Goal: Information Seeking & Learning: Learn about a topic

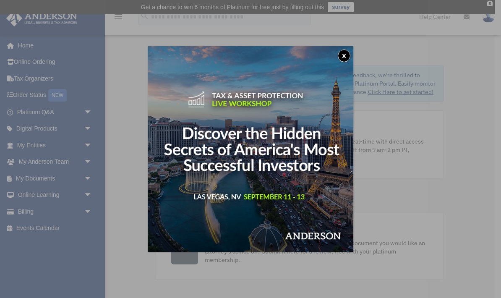
click at [345, 57] on button "x" at bounding box center [344, 56] width 13 height 13
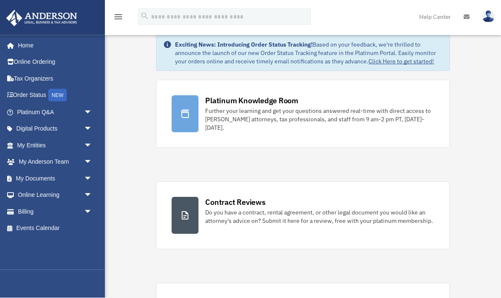
scroll to position [31, 0]
click at [486, 18] on img at bounding box center [488, 16] width 13 height 12
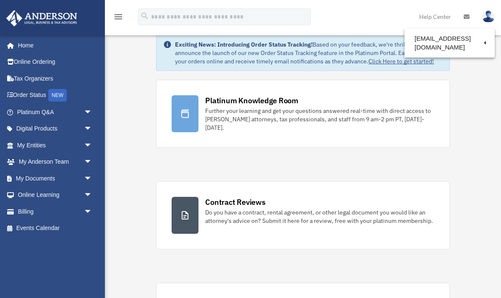
click at [363, 46] on link "My Profile" at bounding box center [352, 39] width 84 height 17
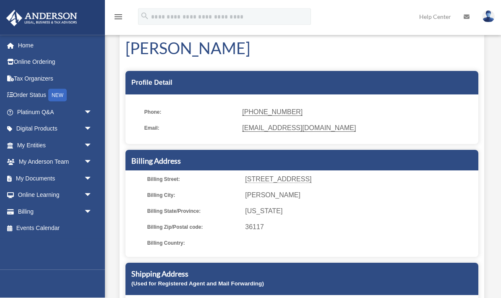
scroll to position [37, 0]
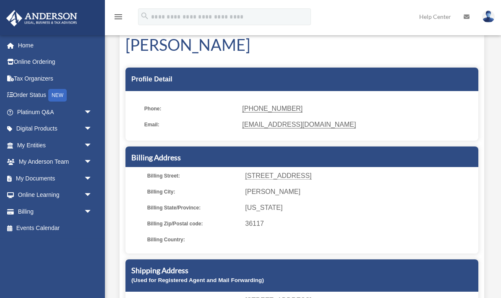
click at [488, 23] on link at bounding box center [488, 16] width 25 height 37
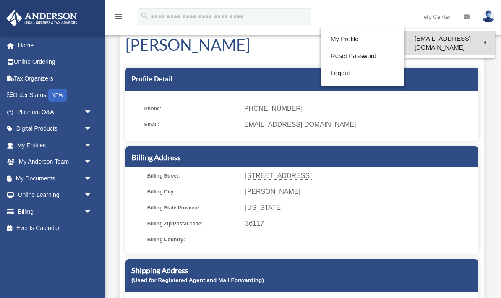
click at [475, 37] on link "[EMAIL_ADDRESS][DOMAIN_NAME]" at bounding box center [449, 43] width 90 height 25
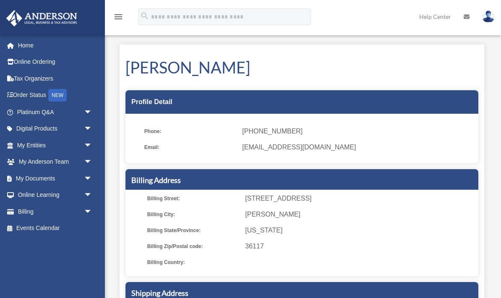
click at [116, 16] on icon "menu" at bounding box center [118, 17] width 10 height 10
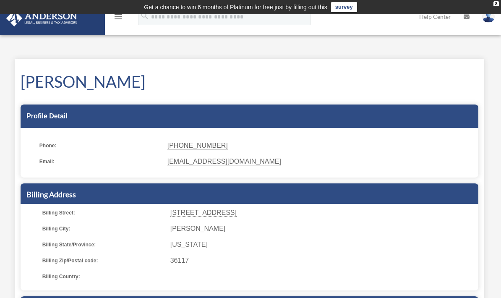
click at [489, 24] on link at bounding box center [488, 16] width 25 height 37
click at [138, 52] on div "My Profile date_range Published on Last updated June 7, 2024 March 19, 2020 by …" at bounding box center [249, 240] width 482 height 382
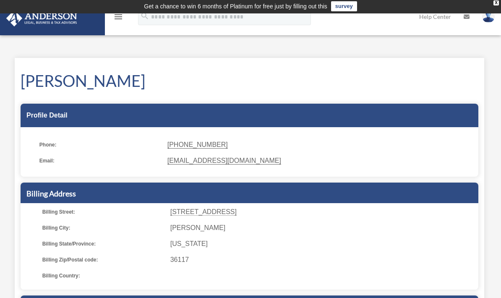
click at [50, 13] on td "Get a chance to win 6 months of Platinum for free just by filling out this surv…" at bounding box center [250, 6] width 501 height 14
click at [50, 20] on img at bounding box center [42, 18] width 76 height 16
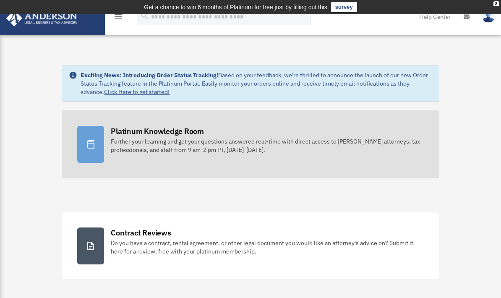
click at [112, 141] on div "Further your learning and get your questions answered real-time with direct acc…" at bounding box center [267, 145] width 313 height 17
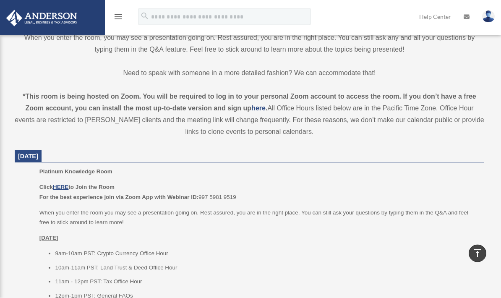
scroll to position [241, 0]
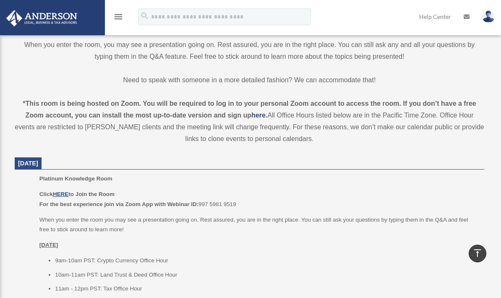
click at [113, 17] on div "menu" at bounding box center [118, 17] width 27 height 22
click at [118, 17] on icon "menu" at bounding box center [118, 17] width 10 height 10
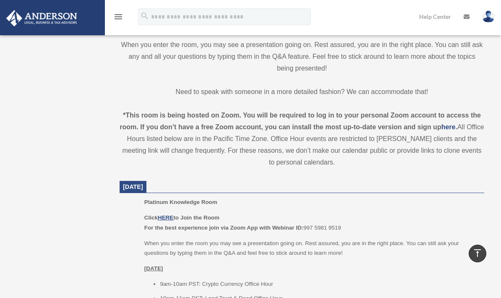
click at [49, 17] on img at bounding box center [42, 18] width 76 height 16
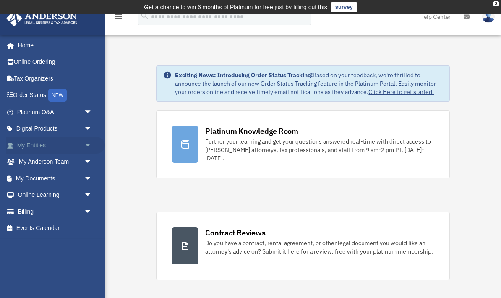
click at [89, 145] on span "arrow_drop_down" at bounding box center [92, 145] width 17 height 17
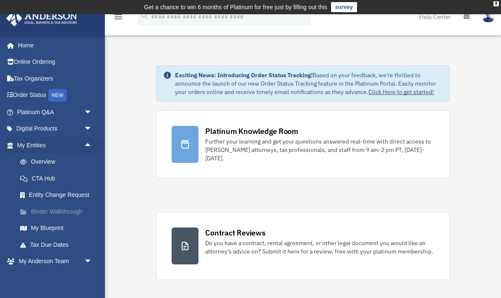
click at [52, 211] on link "Binder Walkthrough" at bounding box center [58, 211] width 93 height 17
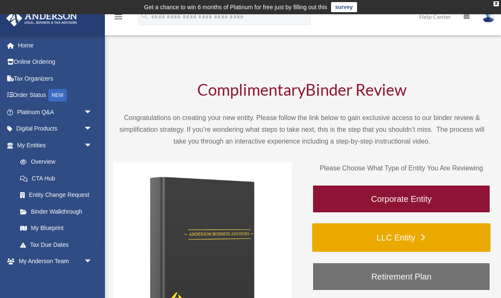
click at [397, 244] on link "LLC Entity" at bounding box center [401, 237] width 178 height 29
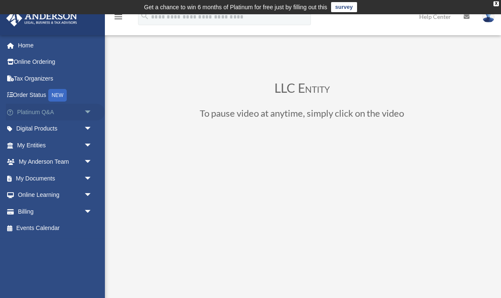
click at [88, 112] on span "arrow_drop_down" at bounding box center [92, 112] width 17 height 17
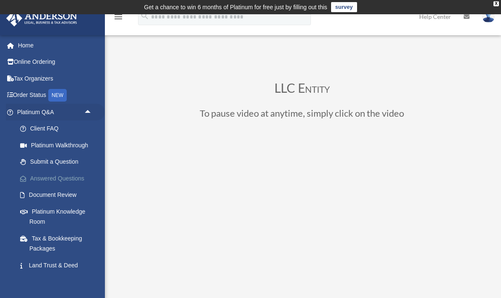
click at [59, 181] on link "Answered Questions" at bounding box center [58, 178] width 93 height 17
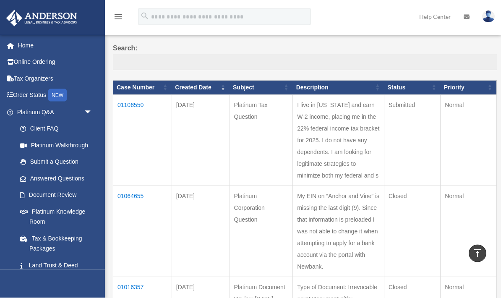
scroll to position [70, 0]
